Goal: Task Accomplishment & Management: Use online tool/utility

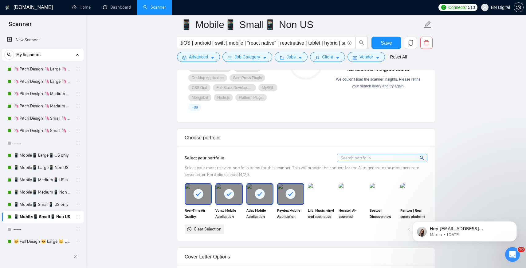
scroll to position [117, 0]
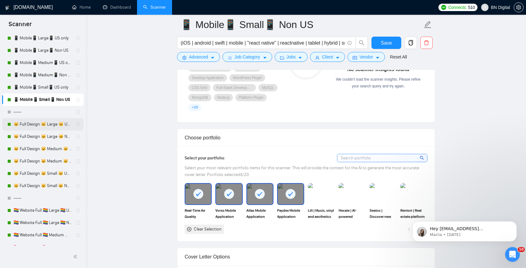
click at [35, 124] on link "🐱 Full Design 🐱 Large 🐱 US Only" at bounding box center [43, 124] width 58 height 12
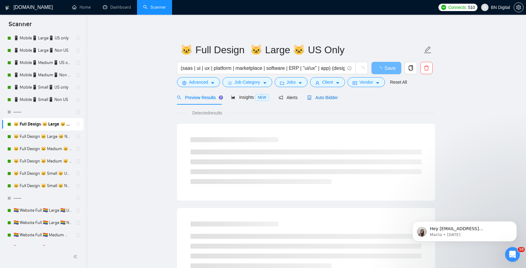
click at [333, 100] on span "Auto Bidder" at bounding box center [322, 97] width 30 height 5
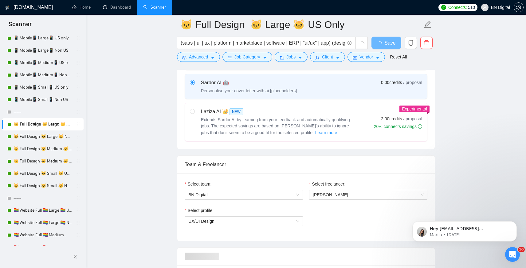
scroll to position [324, 0]
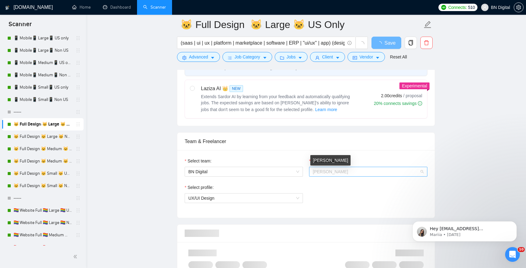
click at [332, 173] on span "[PERSON_NAME]" at bounding box center [330, 171] width 35 height 5
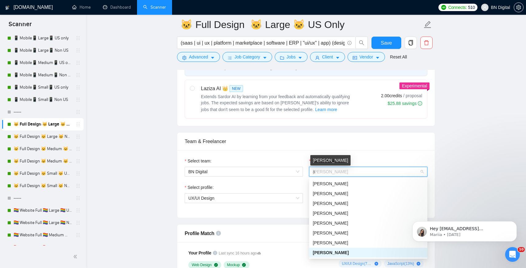
type input "an"
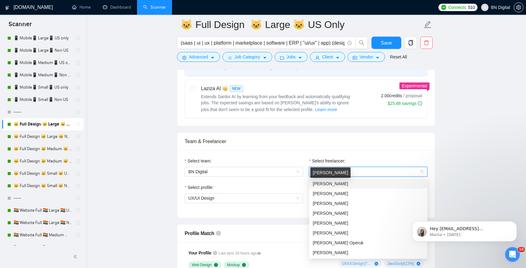
click at [331, 182] on span "[PERSON_NAME]" at bounding box center [330, 183] width 35 height 5
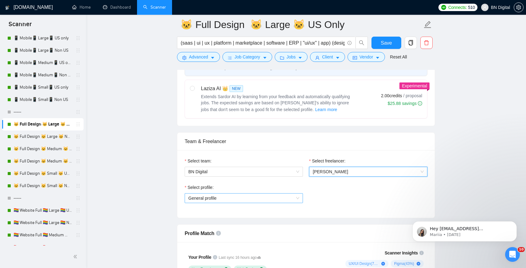
click at [231, 198] on span "General profile" at bounding box center [243, 197] width 111 height 9
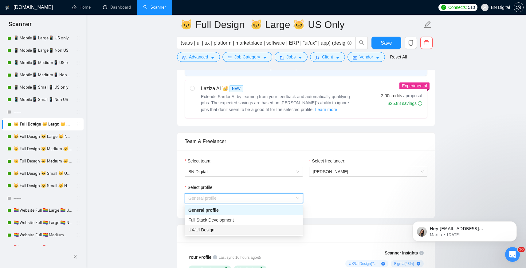
click at [207, 227] on span "UX/UI Design" at bounding box center [201, 229] width 26 height 5
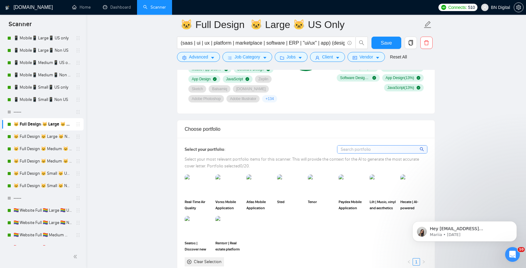
scroll to position [606, 0]
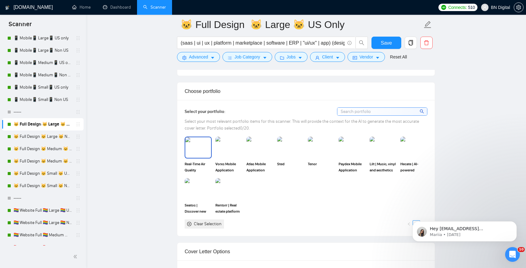
click at [205, 157] on img at bounding box center [198, 147] width 26 height 20
click at [203, 194] on img at bounding box center [198, 189] width 27 height 22
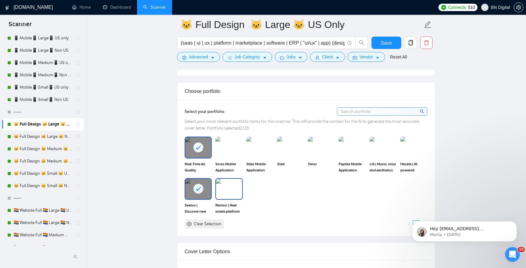
click at [234, 195] on img at bounding box center [229, 189] width 26 height 20
click at [234, 157] on img at bounding box center [229, 147] width 26 height 20
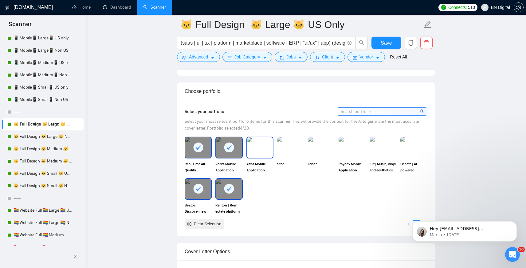
click at [272, 157] on img at bounding box center [260, 147] width 26 height 20
click at [303, 157] on img at bounding box center [291, 147] width 26 height 20
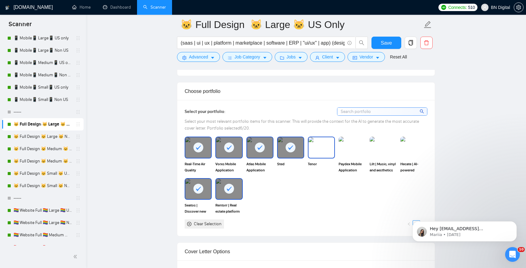
click at [326, 157] on img at bounding box center [322, 147] width 26 height 20
click at [365, 157] on img at bounding box center [352, 147] width 26 height 20
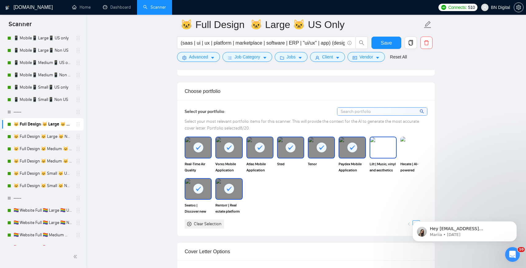
click at [377, 157] on img at bounding box center [383, 147] width 26 height 20
click at [423, 155] on img at bounding box center [414, 147] width 26 height 20
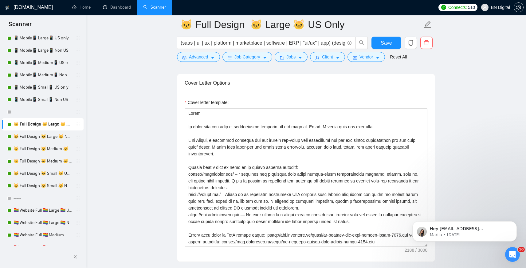
scroll to position [817, 0]
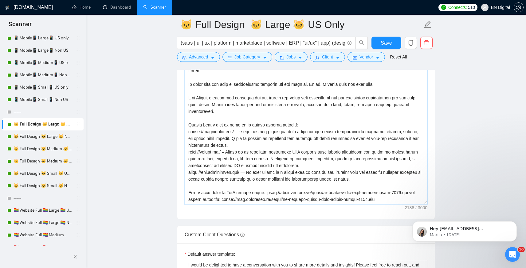
click at [201, 107] on textarea "Cover letter template:" at bounding box center [306, 135] width 243 height 138
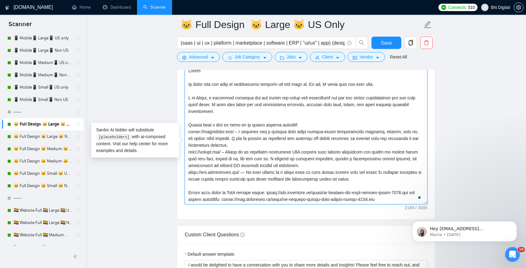
click at [201, 107] on textarea "Cover letter template:" at bounding box center [306, 135] width 243 height 138
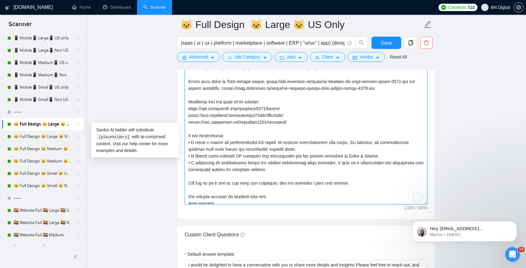
scroll to position [122, 0]
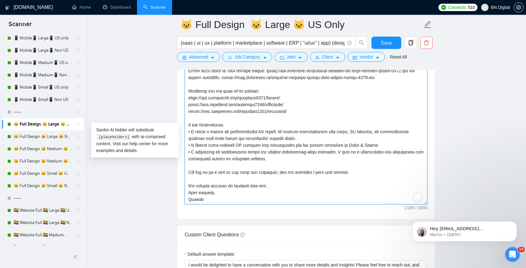
click at [189, 204] on textarea "Cover letter template:" at bounding box center [306, 135] width 243 height 138
type textarea "Lorem Ip dolor sita con adip el seddoeiusmo temporin utl etd magn al. En ad, M …"
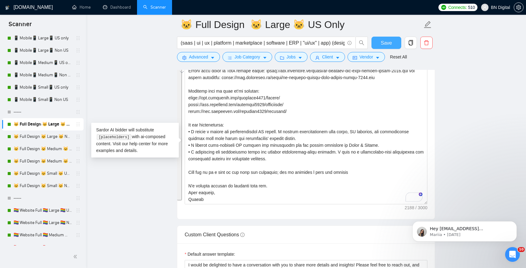
click at [385, 41] on span "Save" at bounding box center [386, 43] width 11 height 8
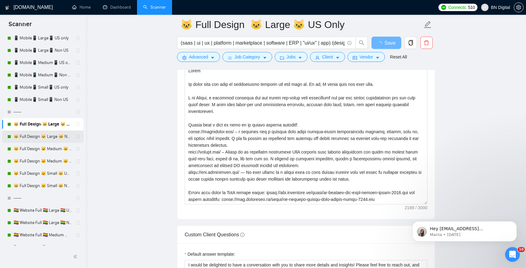
click at [53, 138] on link "🐱 Full Design 🐱 Large 🐱 Non US" at bounding box center [43, 136] width 58 height 12
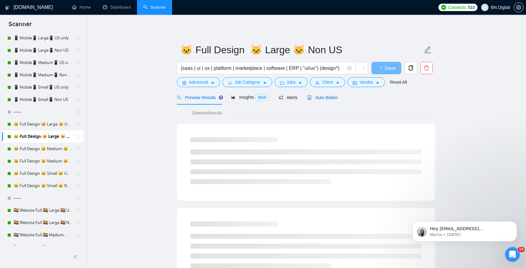
click at [314, 98] on span "Auto Bidder" at bounding box center [322, 97] width 30 height 5
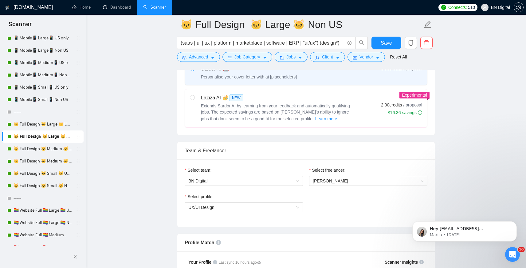
scroll to position [240, 0]
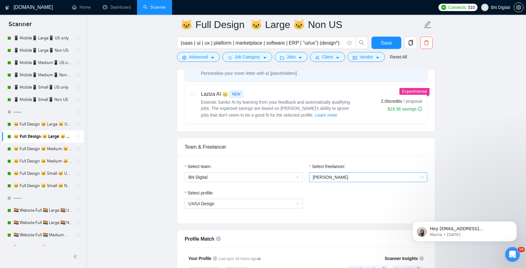
click at [321, 172] on div "[PERSON_NAME]" at bounding box center [368, 177] width 118 height 10
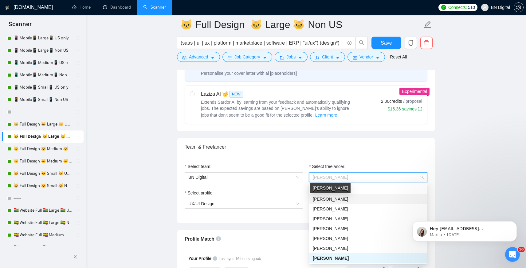
click at [321, 197] on span "[PERSON_NAME]" at bounding box center [330, 198] width 35 height 5
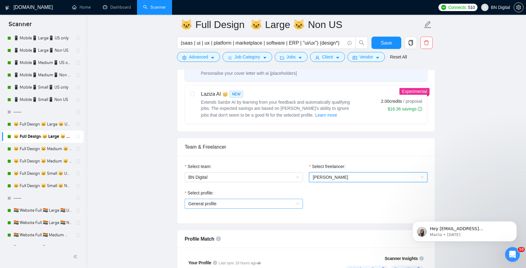
click at [236, 202] on span "General profile" at bounding box center [243, 203] width 111 height 9
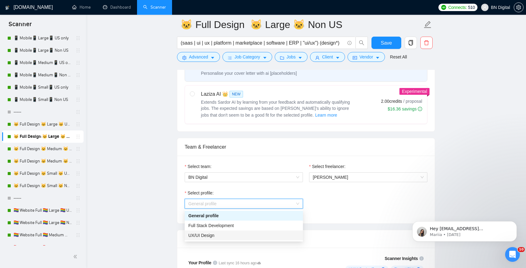
click at [227, 231] on div "UX/UI Design" at bounding box center [244, 235] width 118 height 10
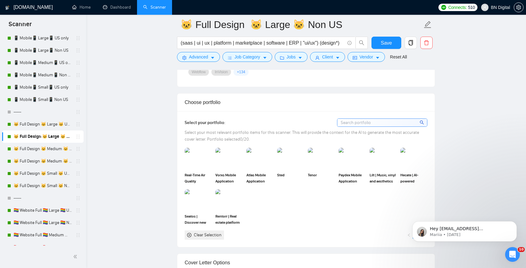
scroll to position [546, 0]
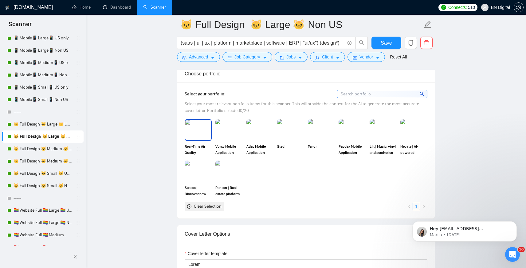
click at [202, 138] on img at bounding box center [198, 130] width 26 height 20
click at [202, 174] on img at bounding box center [198, 171] width 26 height 20
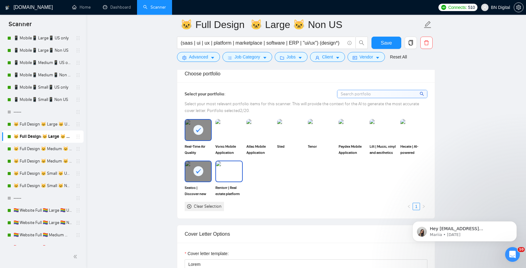
click at [223, 174] on img at bounding box center [229, 171] width 26 height 20
click at [223, 123] on img at bounding box center [229, 130] width 26 height 20
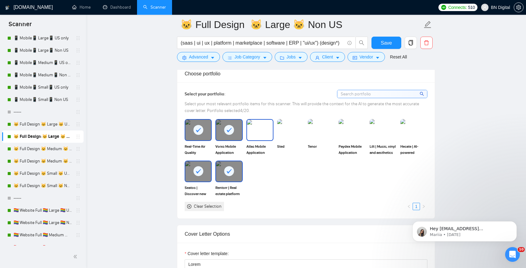
click at [249, 130] on img at bounding box center [260, 130] width 26 height 20
click at [283, 127] on img at bounding box center [291, 130] width 26 height 20
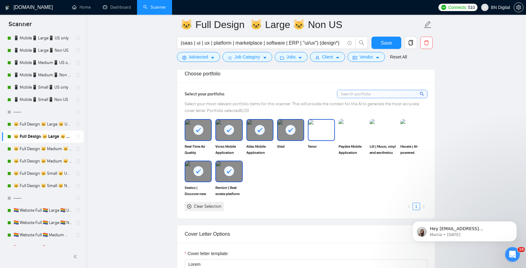
click at [322, 127] on img at bounding box center [322, 130] width 26 height 20
click at [358, 127] on img at bounding box center [352, 130] width 26 height 20
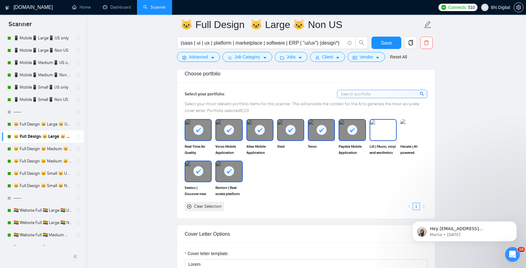
click at [391, 124] on img at bounding box center [383, 130] width 26 height 20
click at [417, 124] on img at bounding box center [414, 130] width 26 height 20
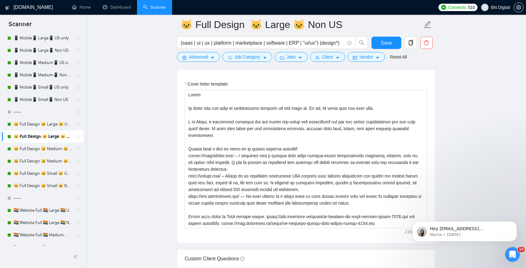
scroll to position [745, 0]
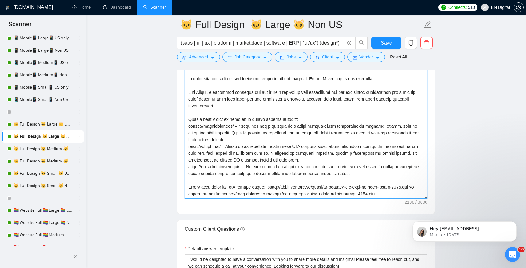
click at [245, 135] on textarea "Cover letter template:" at bounding box center [306, 129] width 243 height 138
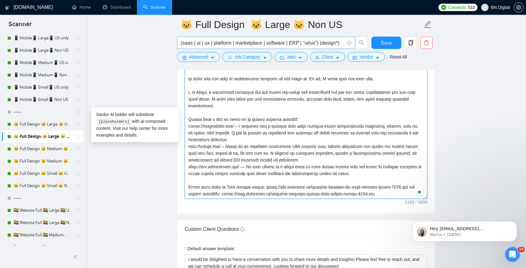
paste textarea "Loremi, d sitametc adipisci eli sed doeiusm tem-incid utla etdoloremag ali eni …"
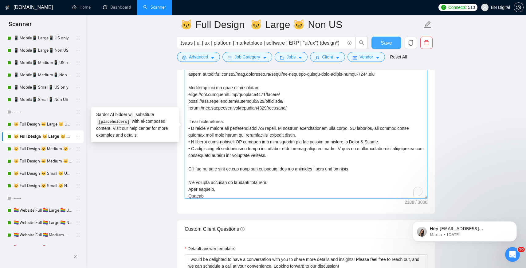
type textarea "Lorem Ip dolor sita con adip el seddoeiusmo temporin utl etd magn al. En ad, M …"
click at [380, 43] on button "Save" at bounding box center [387, 43] width 30 height 12
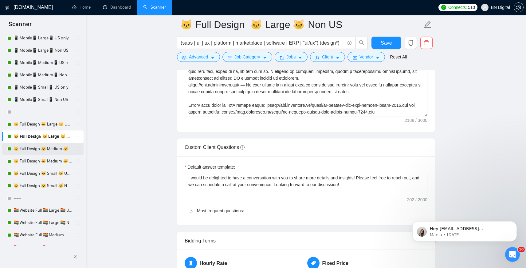
click at [62, 148] on link "🐱 Full Design 🐱 Medium 🐱 US Only" at bounding box center [43, 149] width 58 height 12
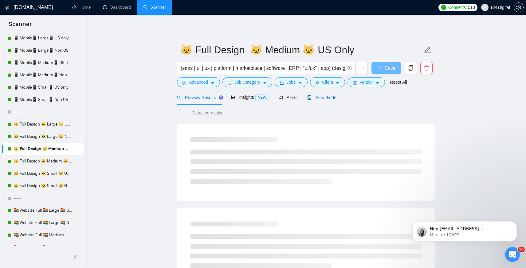
click at [332, 99] on span "Auto Bidder" at bounding box center [322, 97] width 30 height 5
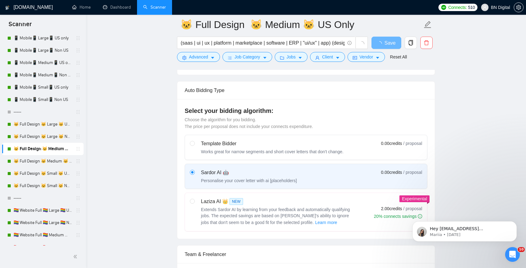
scroll to position [211, 0]
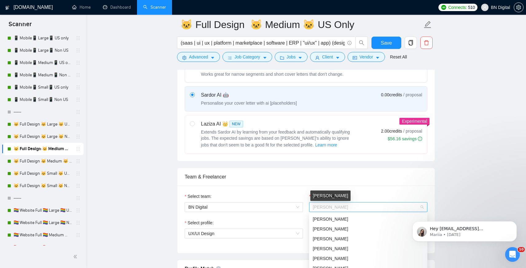
click at [336, 206] on span "[PERSON_NAME]" at bounding box center [330, 206] width 35 height 5
click at [329, 227] on span "[PERSON_NAME]" at bounding box center [330, 228] width 35 height 5
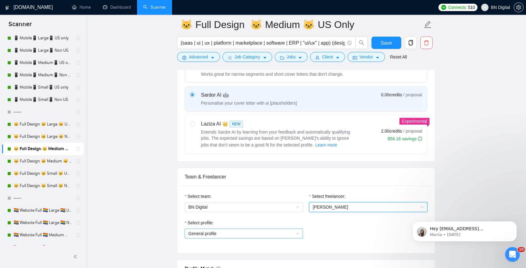
click at [220, 229] on span "General profile" at bounding box center [243, 233] width 111 height 9
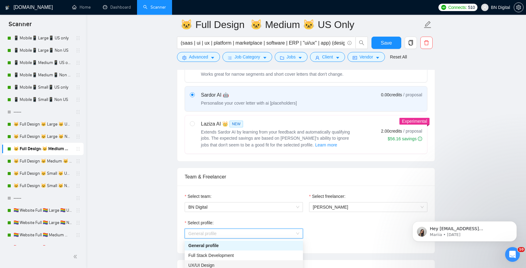
click at [212, 263] on span "UX/UI Design" at bounding box center [201, 265] width 26 height 5
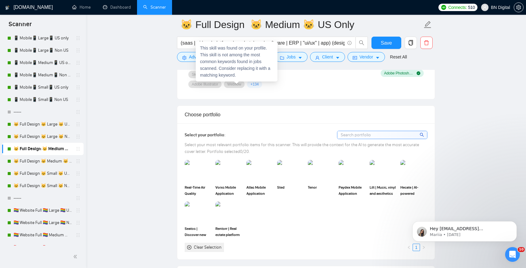
scroll to position [0, 0]
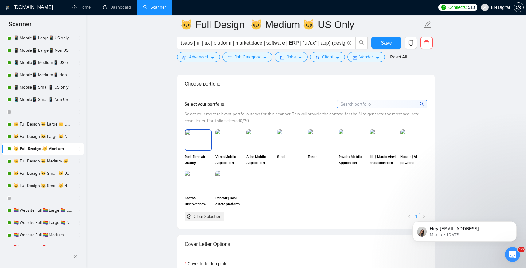
click at [203, 142] on img at bounding box center [198, 140] width 26 height 20
click at [203, 187] on img at bounding box center [198, 181] width 26 height 20
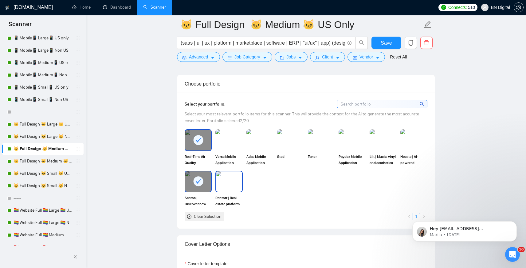
drag, startPoint x: 223, startPoint y: 185, endPoint x: 223, endPoint y: 143, distance: 42.1
click at [223, 185] on img at bounding box center [229, 181] width 26 height 20
click at [223, 143] on img at bounding box center [229, 140] width 26 height 20
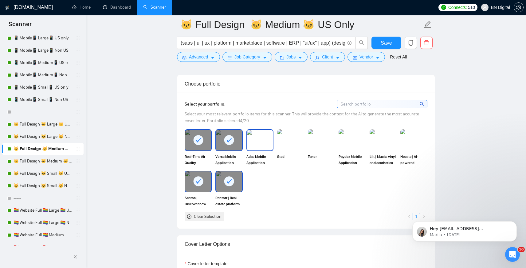
click at [253, 142] on img at bounding box center [260, 140] width 26 height 20
click at [280, 139] on img at bounding box center [291, 140] width 26 height 20
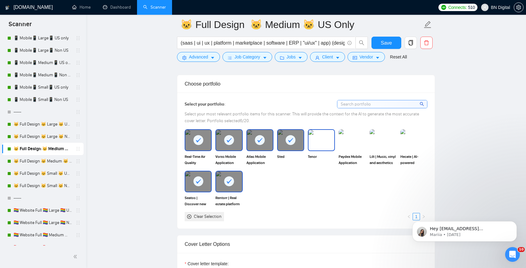
click at [318, 139] on img at bounding box center [322, 140] width 26 height 20
click at [356, 139] on img at bounding box center [352, 140] width 26 height 20
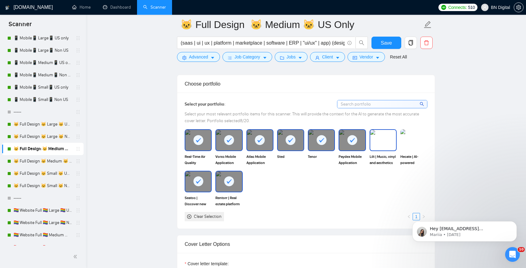
click at [381, 142] on img at bounding box center [383, 140] width 26 height 20
click at [425, 140] on img at bounding box center [414, 140] width 26 height 20
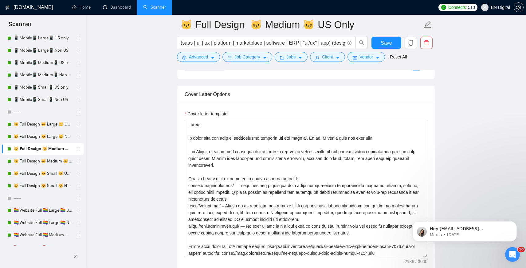
scroll to position [693, 0]
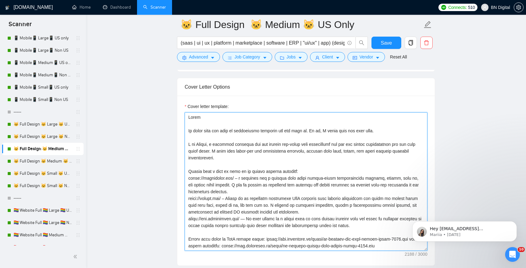
click at [245, 178] on textarea "Cover letter template:" at bounding box center [306, 181] width 243 height 138
paste textarea "Loremi, d sitametc adipisci eli sed doeiusm tem-incid utla etdoloremag ali eni …"
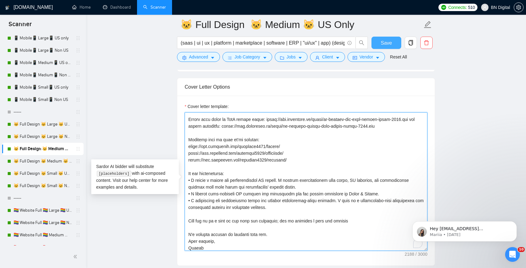
type textarea "Lorem Ip dolor sita con adip el seddoeiusmo temporin utl etd magn al. En ad, M …"
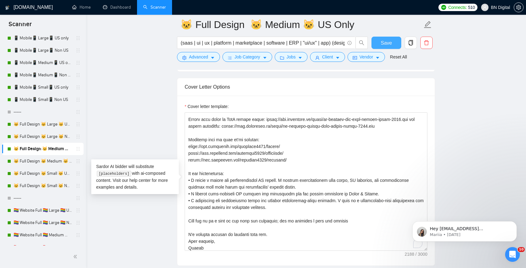
click at [380, 39] on button "Save" at bounding box center [387, 43] width 30 height 12
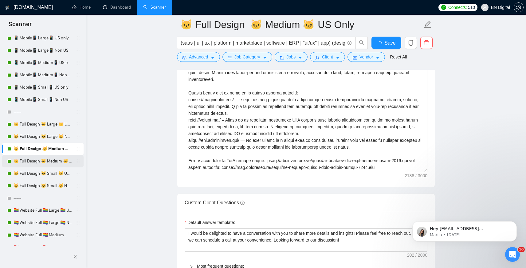
click at [50, 160] on link "🐱 Full Design 🐱 Medium 🐱 Non US" at bounding box center [43, 161] width 58 height 12
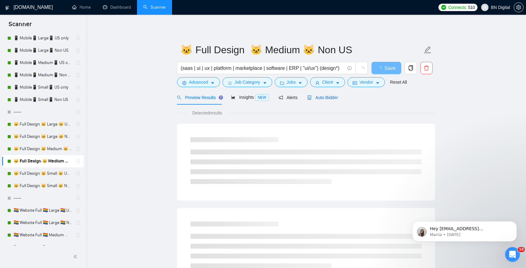
click at [326, 100] on span "Auto Bidder" at bounding box center [322, 97] width 30 height 5
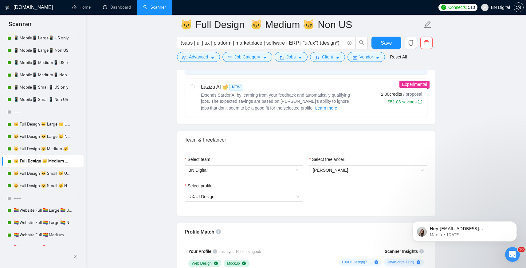
scroll to position [365, 0]
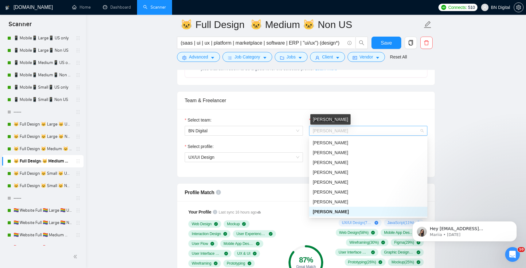
click at [328, 129] on span "[PERSON_NAME]" at bounding box center [330, 130] width 35 height 5
click at [331, 153] on span "[PERSON_NAME]" at bounding box center [330, 152] width 35 height 5
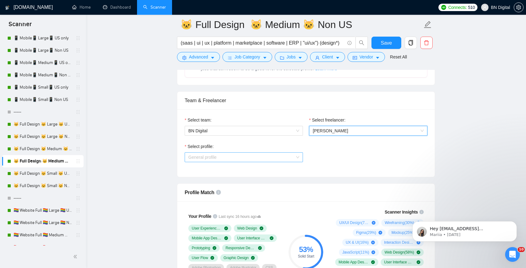
click at [225, 158] on span "General profile" at bounding box center [243, 156] width 111 height 9
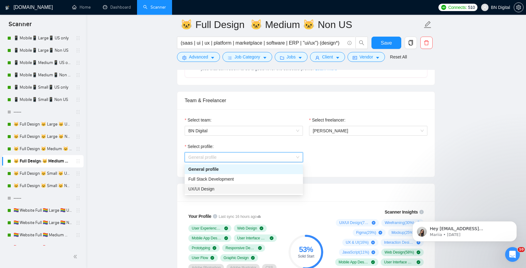
click at [209, 185] on div "UX/UI Design" at bounding box center [243, 188] width 111 height 7
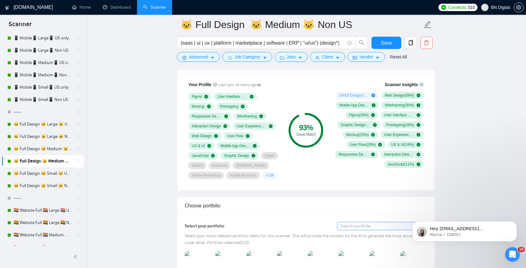
scroll to position [547, 0]
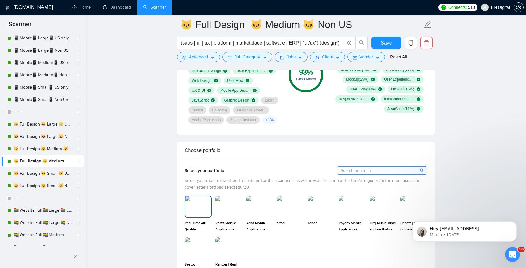
click at [201, 216] on img at bounding box center [198, 206] width 26 height 20
click at [201, 255] on img at bounding box center [198, 248] width 26 height 20
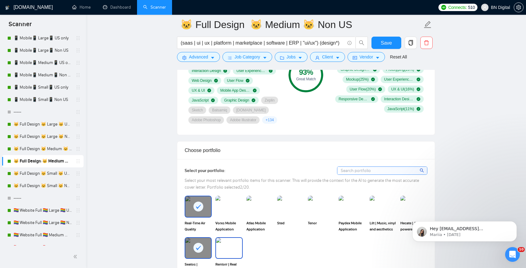
click at [222, 255] on img at bounding box center [229, 248] width 26 height 20
click at [222, 216] on img at bounding box center [229, 206] width 26 height 20
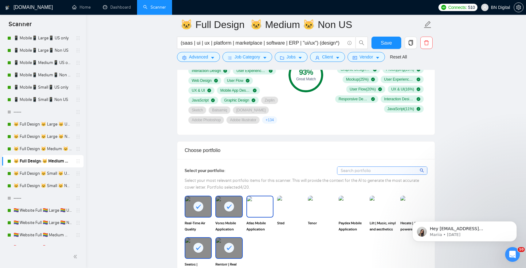
click at [250, 216] on img at bounding box center [260, 206] width 26 height 20
click at [289, 216] on img at bounding box center [291, 206] width 26 height 20
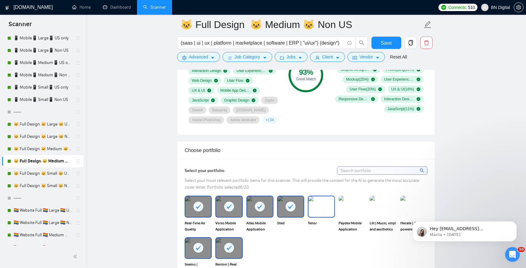
click at [322, 216] on img at bounding box center [322, 206] width 26 height 20
click at [358, 216] on img at bounding box center [352, 206] width 26 height 20
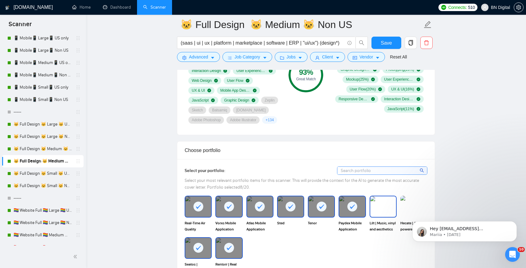
click at [378, 216] on img at bounding box center [383, 206] width 26 height 20
click at [406, 216] on img at bounding box center [414, 206] width 26 height 20
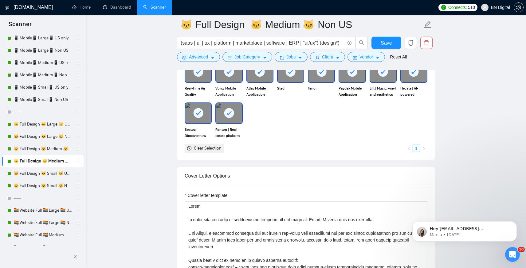
scroll to position [742, 0]
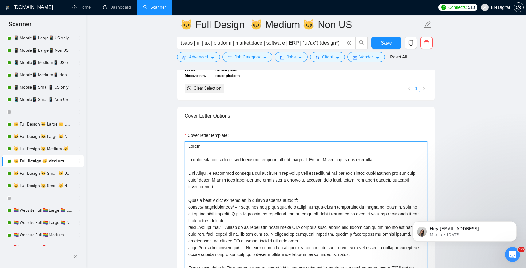
click at [275, 173] on textarea "Cover letter template:" at bounding box center [306, 210] width 243 height 138
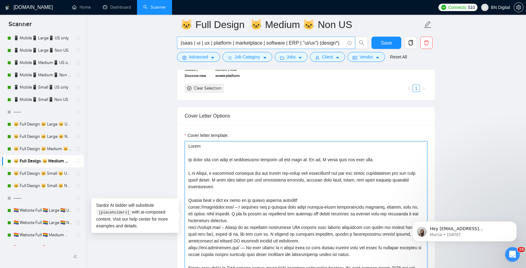
paste textarea "Loremi, d sitametc adipisci eli sed doeiusm tem-incid utla etdoloremag ali eni …"
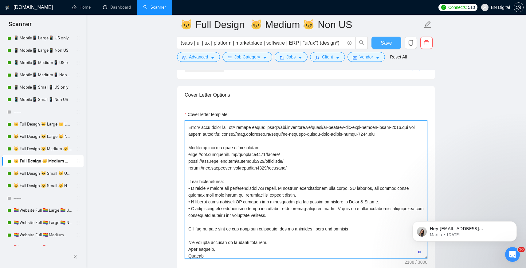
scroll to position [120, 0]
type textarea "Lorem Ip dolor sita con adip el seddoeiusmo temporin utl etd magn al. En ad, M …"
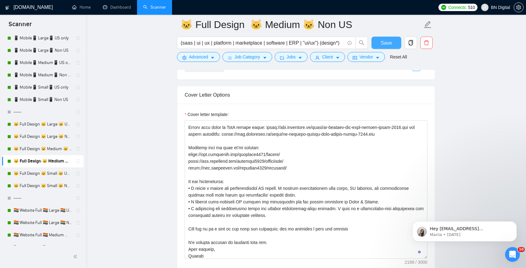
click at [385, 42] on span "Save" at bounding box center [386, 43] width 11 height 8
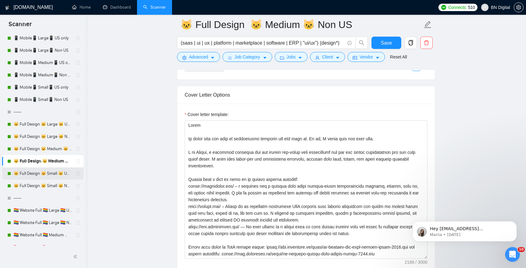
click at [49, 174] on link "🐱 Full Design 🐱 Small 🐱 US Only" at bounding box center [43, 173] width 58 height 12
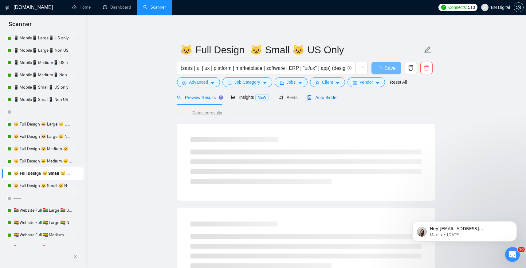
click at [323, 97] on span "Auto Bidder" at bounding box center [322, 97] width 30 height 5
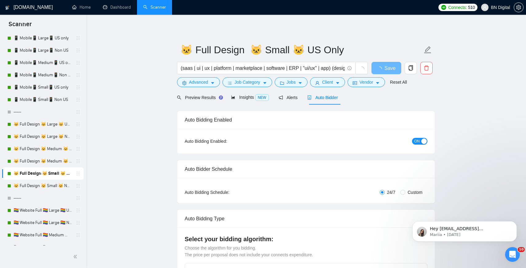
radio input "false"
radio input "true"
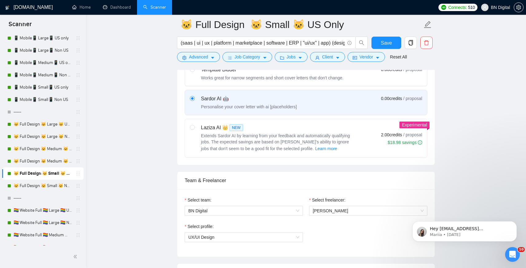
scroll to position [290, 0]
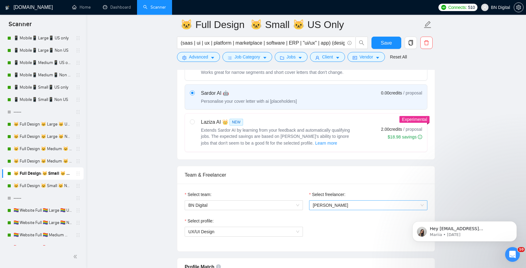
click at [324, 203] on span "[PERSON_NAME]" at bounding box center [330, 205] width 35 height 5
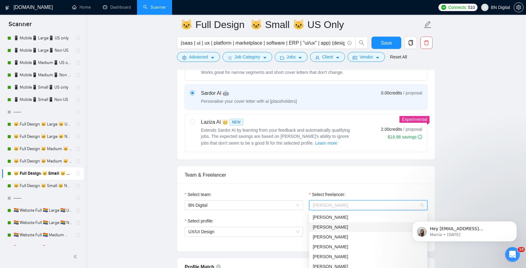
click at [324, 225] on span "[PERSON_NAME]" at bounding box center [330, 226] width 35 height 5
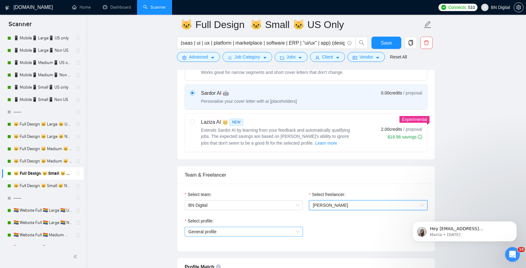
click at [233, 230] on span "General profile" at bounding box center [243, 231] width 111 height 9
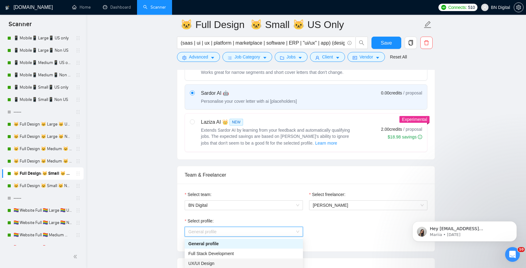
click at [214, 261] on span "UX/UI Design" at bounding box center [201, 263] width 26 height 5
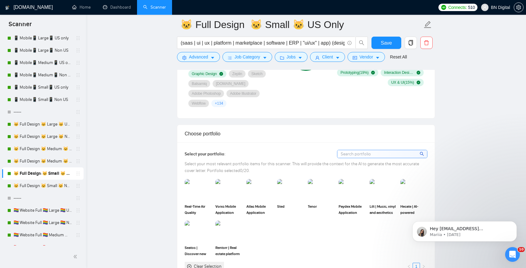
scroll to position [630, 0]
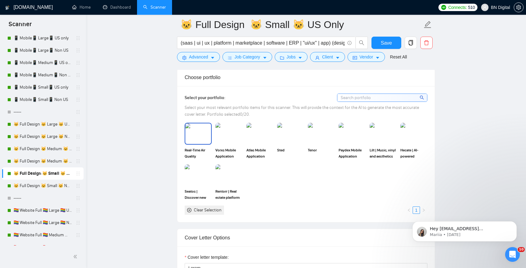
click at [200, 129] on img at bounding box center [198, 133] width 26 height 20
click at [195, 173] on img at bounding box center [198, 175] width 26 height 20
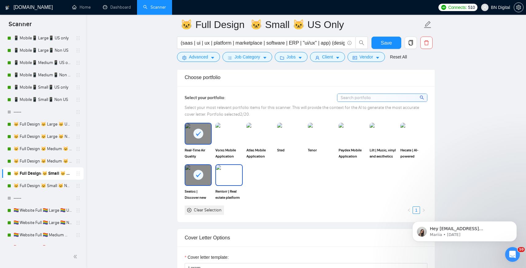
click at [233, 171] on img at bounding box center [229, 175] width 26 height 20
click at [233, 127] on img at bounding box center [229, 133] width 26 height 20
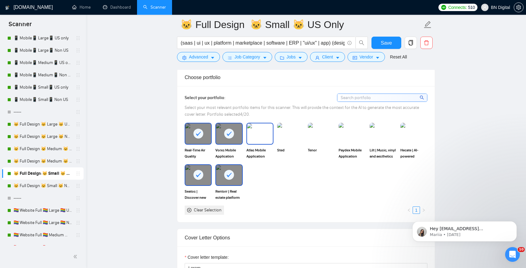
click at [264, 127] on img at bounding box center [260, 133] width 26 height 20
click at [292, 127] on img at bounding box center [291, 133] width 26 height 20
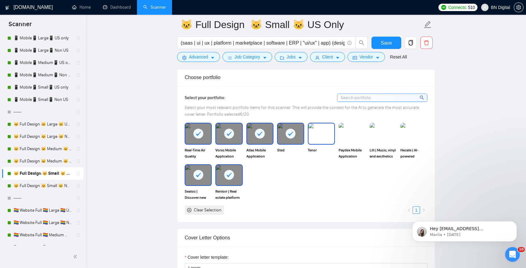
click at [318, 128] on img at bounding box center [322, 133] width 26 height 20
click at [358, 126] on img at bounding box center [352, 133] width 26 height 20
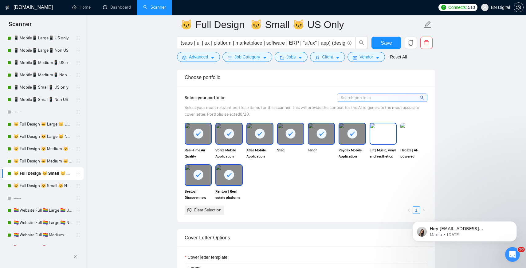
click at [377, 126] on img at bounding box center [383, 133] width 26 height 20
click at [405, 126] on img at bounding box center [414, 133] width 26 height 20
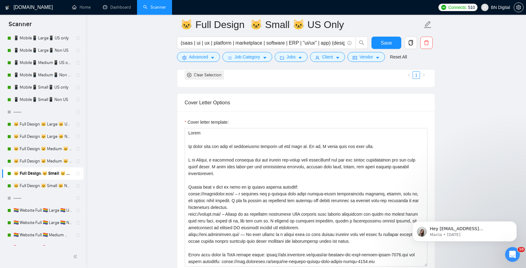
scroll to position [766, 0]
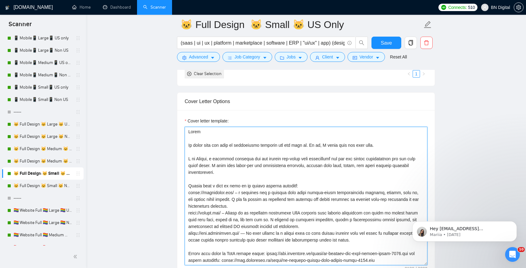
click at [243, 135] on textarea "Cover letter template:" at bounding box center [306, 196] width 243 height 138
paste textarea "Loremi, d sitametc adipisci eli sed doeiusm tem-incid utla etdoloremag ali eni …"
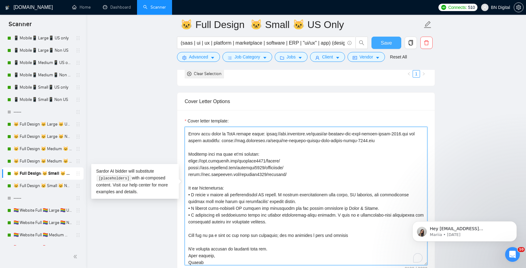
type textarea "Lorem Ip dolor sita con adip el seddoeiusmo temporin utl etd magn al. En ad, M …"
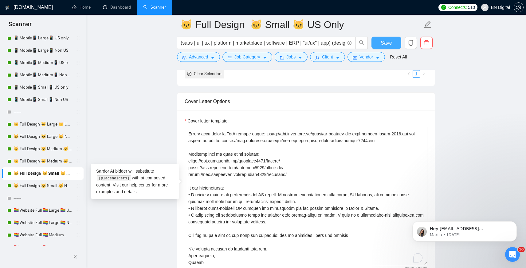
click at [387, 41] on span "Save" at bounding box center [386, 43] width 11 height 8
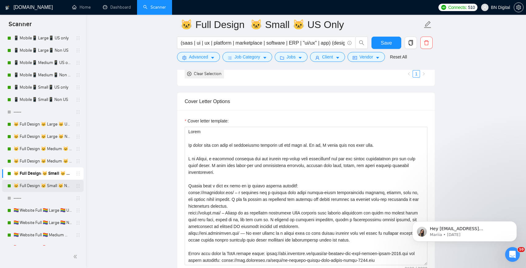
click at [52, 186] on link "🐱 Full Design 🐱 Small 🐱 Non US" at bounding box center [43, 186] width 58 height 12
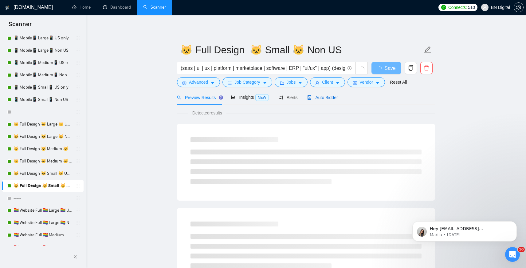
click at [334, 100] on span "Auto Bidder" at bounding box center [322, 97] width 30 height 5
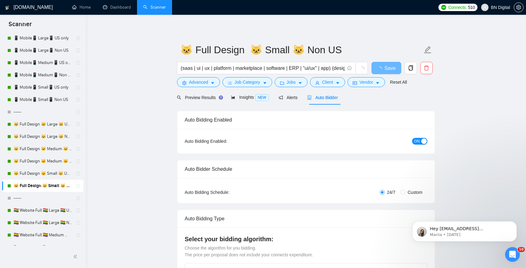
radio input "false"
radio input "true"
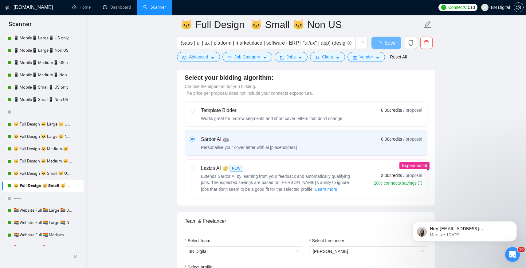
scroll to position [327, 0]
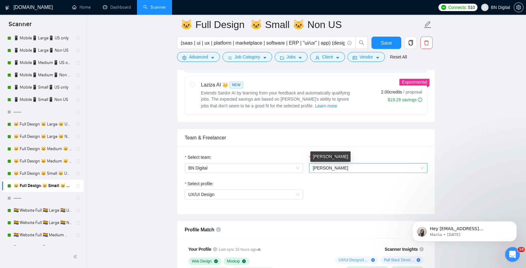
click at [326, 170] on span "[PERSON_NAME]" at bounding box center [368, 167] width 111 height 9
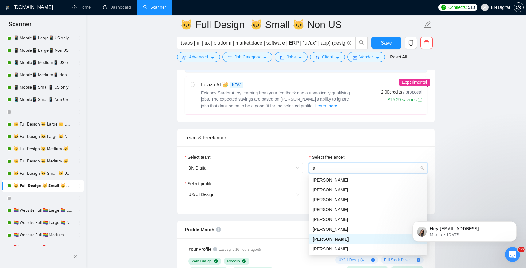
type input "an"
click at [319, 177] on span "[PERSON_NAME]" at bounding box center [330, 179] width 35 height 5
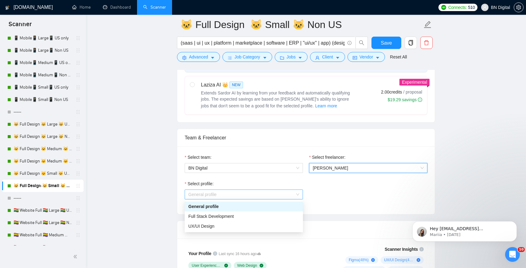
click at [214, 196] on span "General profile" at bounding box center [243, 194] width 111 height 9
click at [205, 226] on span "UX/UI Design" at bounding box center [201, 225] width 26 height 5
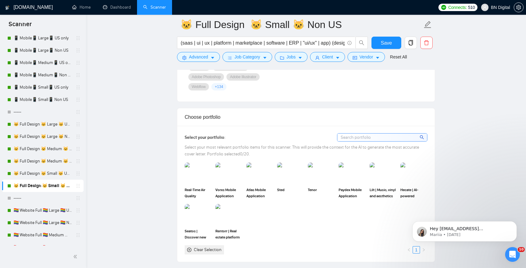
scroll to position [599, 0]
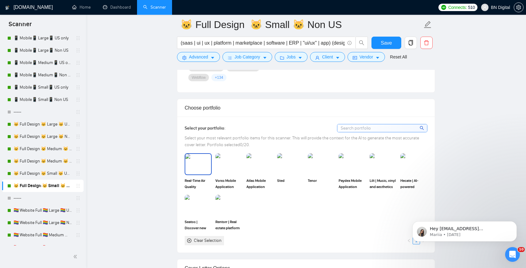
click at [205, 162] on img at bounding box center [198, 164] width 26 height 20
click at [203, 199] on img at bounding box center [198, 205] width 26 height 20
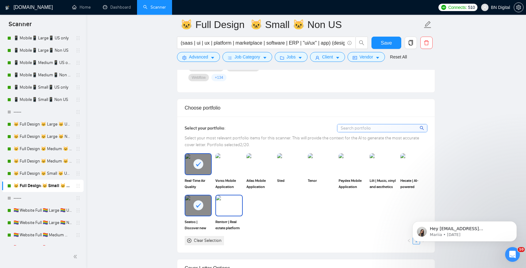
click at [235, 199] on img at bounding box center [229, 205] width 26 height 20
click at [232, 153] on img at bounding box center [228, 164] width 27 height 22
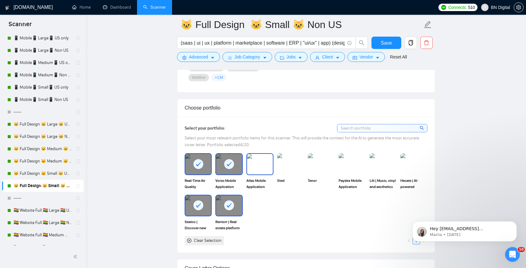
click at [262, 156] on img at bounding box center [260, 164] width 26 height 20
click at [294, 154] on img at bounding box center [291, 164] width 26 height 20
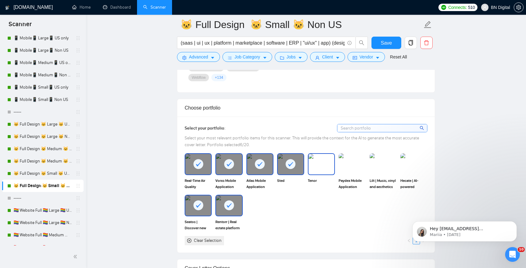
click at [331, 154] on img at bounding box center [322, 164] width 26 height 20
click at [353, 155] on img at bounding box center [352, 164] width 26 height 20
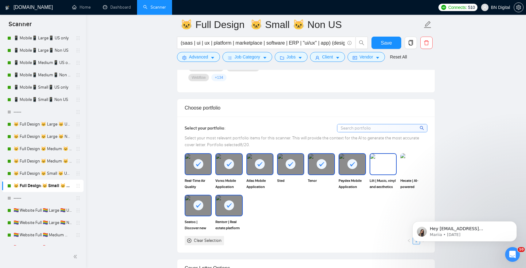
click at [397, 159] on div "Lilt | Music, vinyl and aesthetics" at bounding box center [383, 171] width 31 height 36
click at [416, 157] on img at bounding box center [414, 164] width 26 height 20
click at [386, 155] on img at bounding box center [383, 164] width 26 height 20
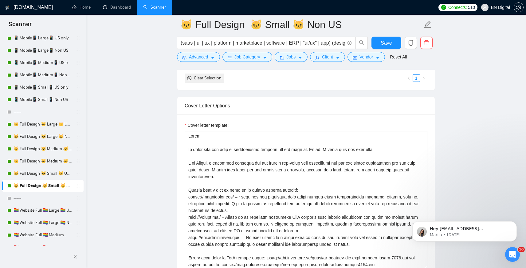
scroll to position [821, 0]
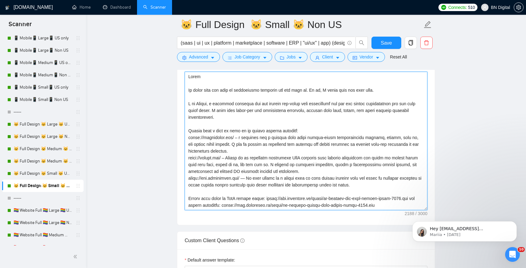
click at [286, 147] on textarea "Cover letter template:" at bounding box center [306, 141] width 243 height 138
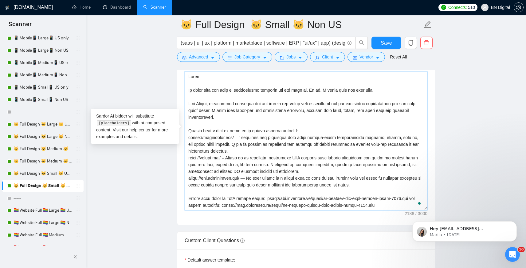
paste textarea "Loremi, d sitametc adipisci eli sed doeiusm tem-incid utla etdoloremag ali eni …"
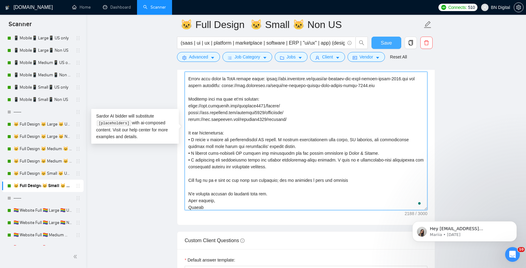
type textarea "Lorem Ip dolor sita con adip el seddoeiusmo temporin utl etd magn al. En ad, M …"
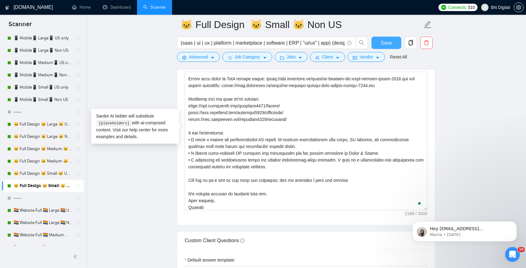
click at [380, 43] on button "Save" at bounding box center [387, 43] width 30 height 12
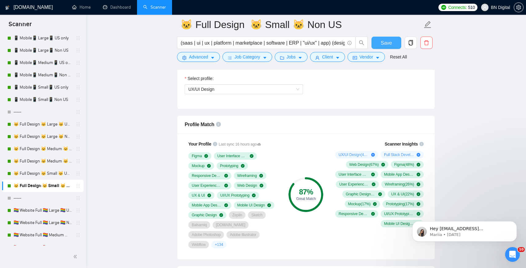
scroll to position [437, 0]
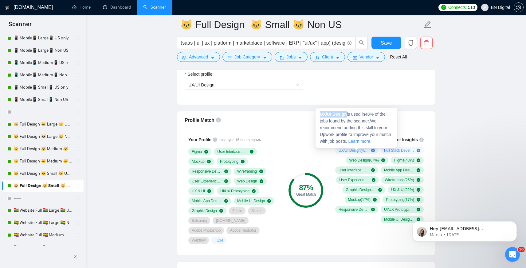
drag, startPoint x: 347, startPoint y: 114, endPoint x: 319, endPoint y: 114, distance: 28.3
click at [319, 114] on div "UX/UI Design is used in 48 % of the jobs found by the scanner. We recommend add…" at bounding box center [357, 128] width 82 height 40
copy strong "UX/UI Design"
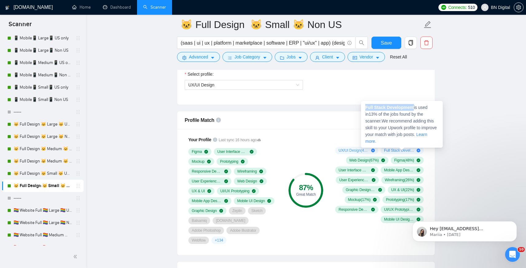
drag, startPoint x: 415, startPoint y: 107, endPoint x: 364, endPoint y: 107, distance: 50.7
click at [364, 107] on div "Full Stack Development is used in 13 % of the jobs found by the scanner. We rec…" at bounding box center [402, 124] width 82 height 47
copy strong "Full Stack Development"
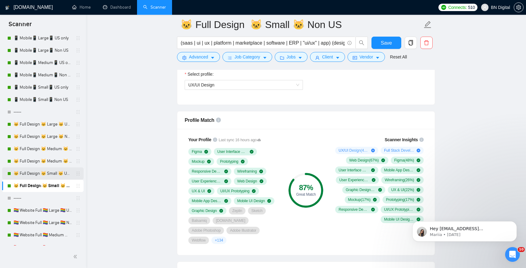
click at [43, 169] on link "🐱 Full Design 🐱 Small 🐱 US Only" at bounding box center [43, 173] width 58 height 12
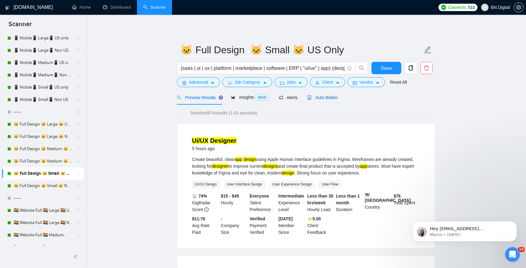
click at [331, 96] on span "Auto Bidder" at bounding box center [322, 97] width 30 height 5
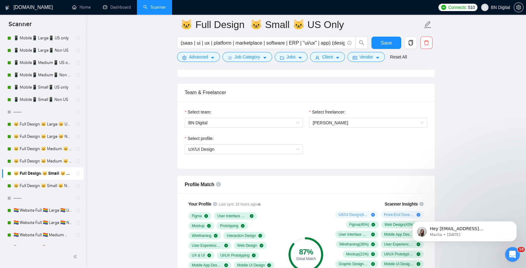
scroll to position [447, 0]
